Goal: Task Accomplishment & Management: Manage account settings

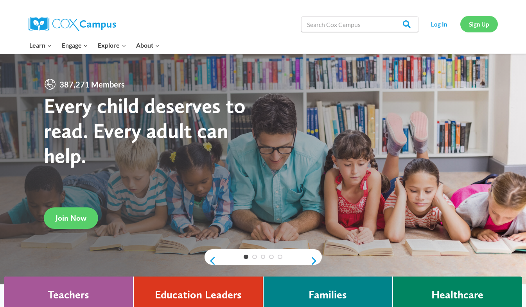
click at [477, 21] on link "Sign Up" at bounding box center [479, 24] width 38 height 16
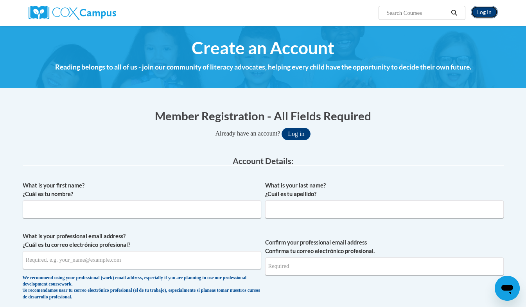
click at [478, 11] on link "Log In" at bounding box center [484, 12] width 27 height 13
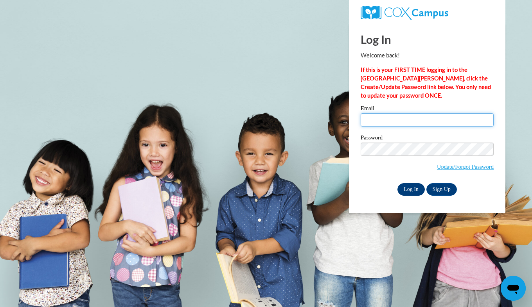
type input "shwetha.mvs@gmail.com"
click at [408, 190] on input "Log In" at bounding box center [410, 189] width 27 height 13
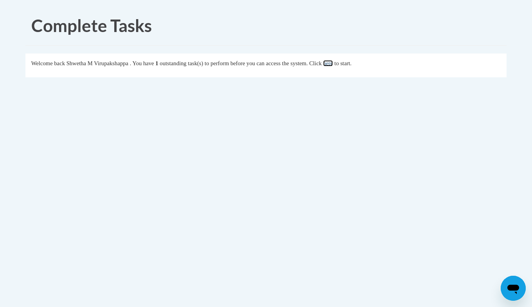
click at [333, 64] on link "here" at bounding box center [328, 63] width 10 height 6
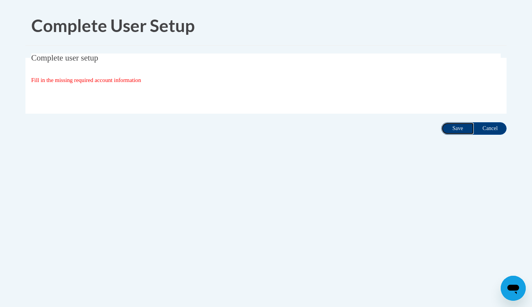
click at [460, 131] on input "Save" at bounding box center [457, 128] width 33 height 13
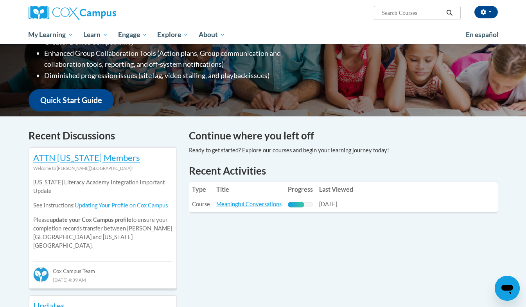
scroll to position [160, 0]
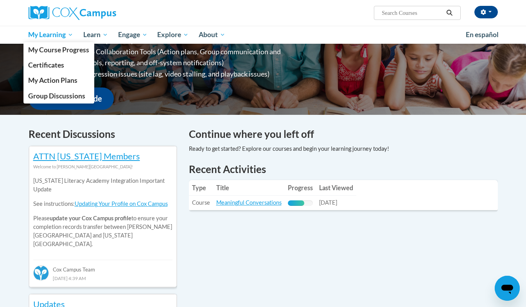
click at [70, 37] on span "My Learning" at bounding box center [50, 34] width 45 height 9
click at [53, 67] on span "Certificates" at bounding box center [46, 65] width 36 height 8
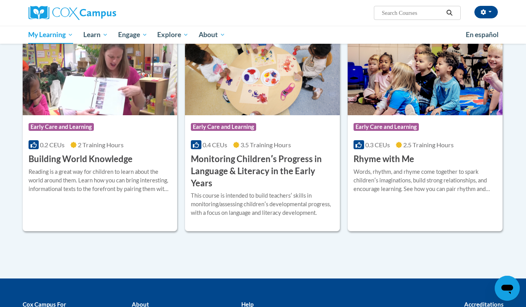
scroll to position [154, 0]
